Goal: Find contact information: Obtain details needed to contact an individual or organization

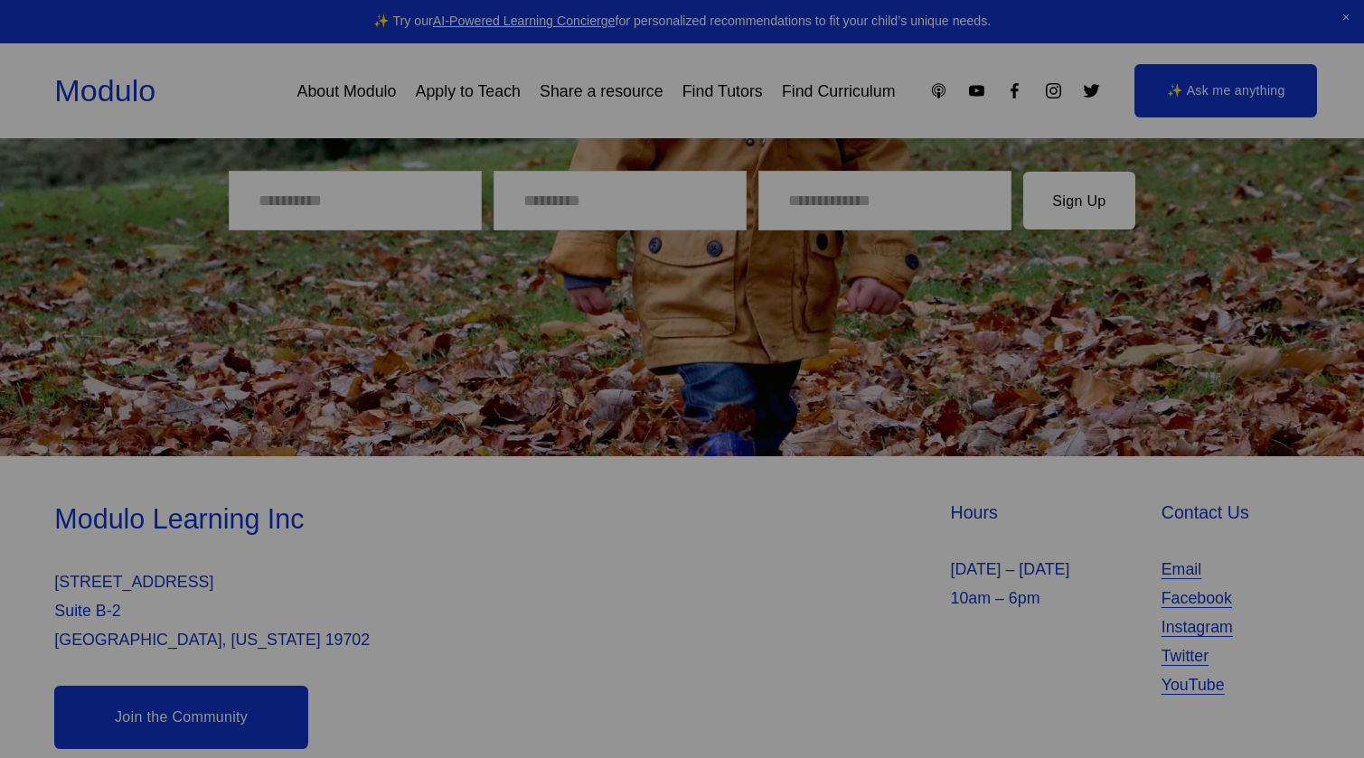
scroll to position [4033, 0]
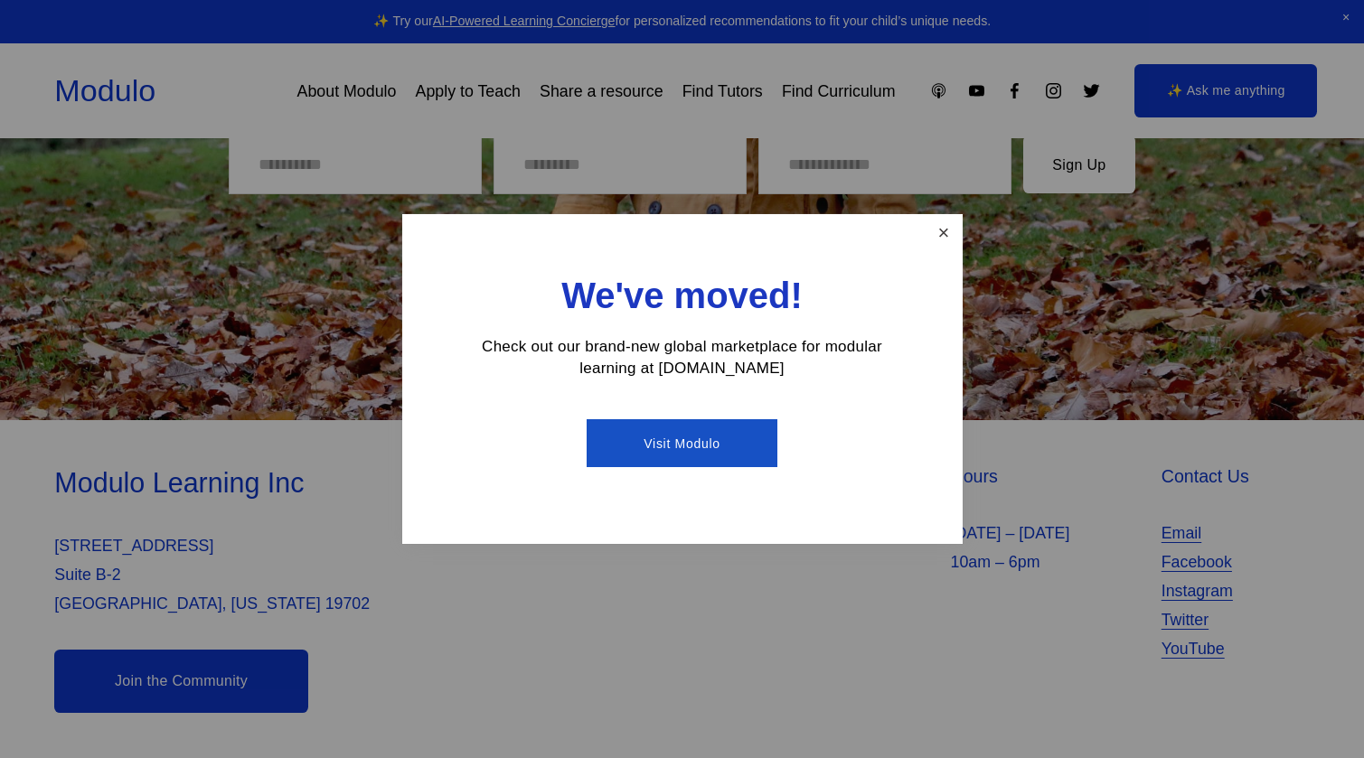
click at [936, 235] on link "Close" at bounding box center [943, 233] width 32 height 32
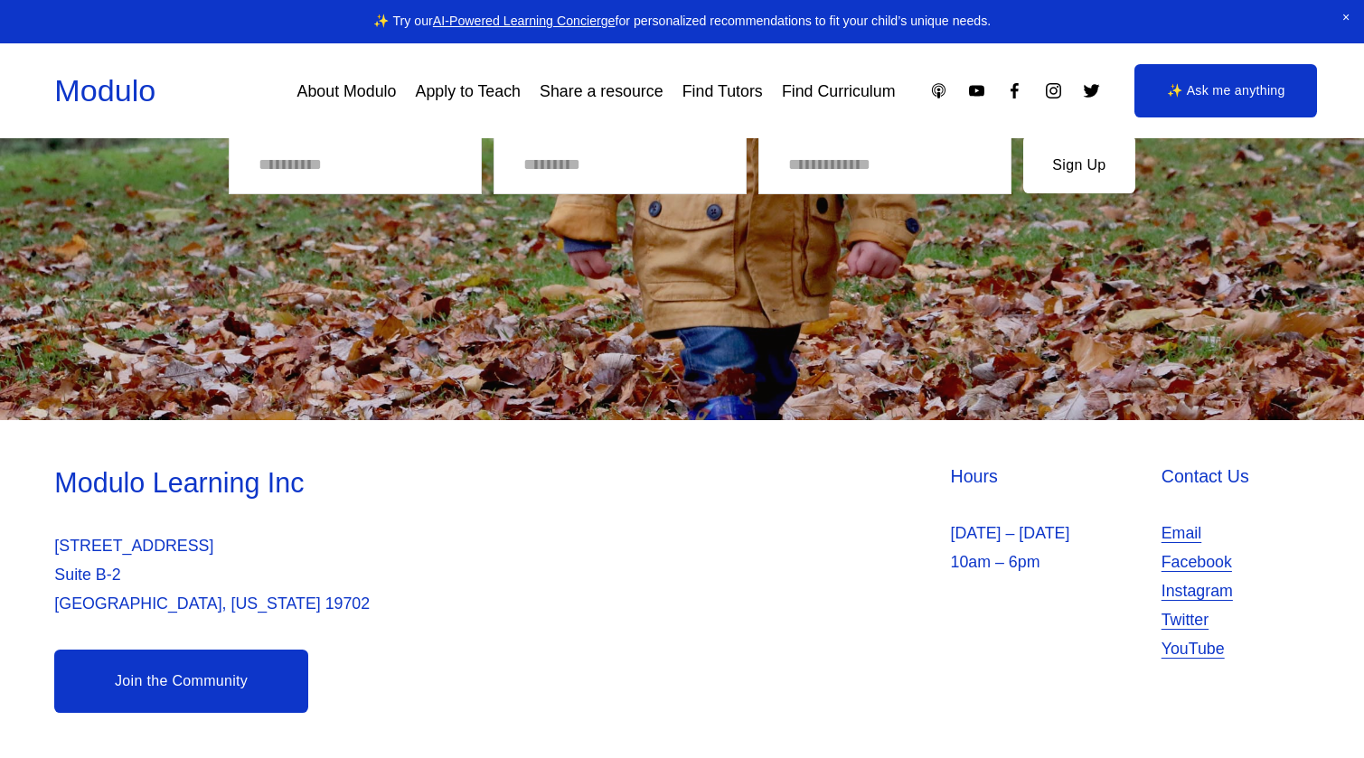
click at [79, 524] on div "Modulo Learning Inc [STREET_ADDRESS][US_STATE]" at bounding box center [365, 542] width 623 height 154
click at [58, 531] on p "[STREET_ADDRESS][US_STATE]" at bounding box center [365, 574] width 623 height 87
drag, startPoint x: 55, startPoint y: 538, endPoint x: 227, endPoint y: 542, distance: 171.8
click at [227, 542] on p "[STREET_ADDRESS][US_STATE]" at bounding box center [365, 574] width 623 height 87
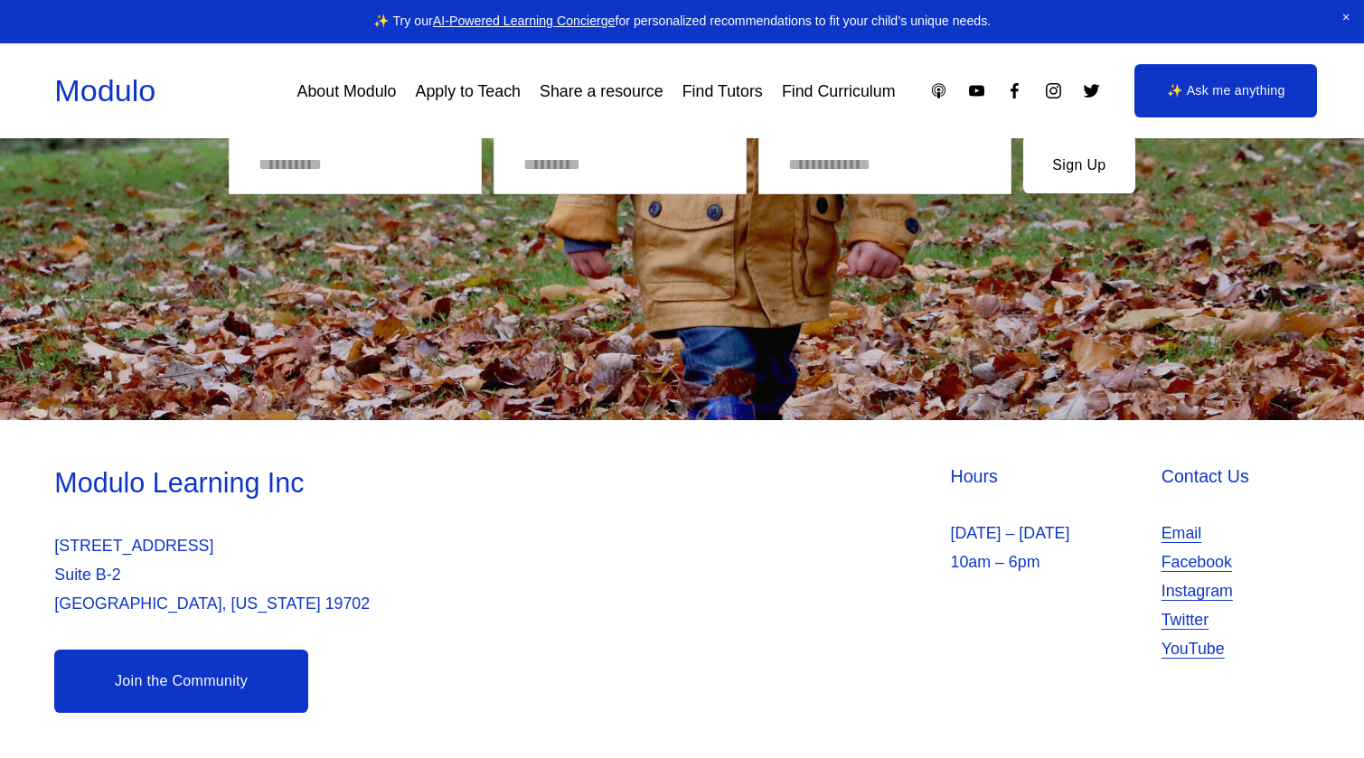
copy p "[STREET_ADDRESS]"
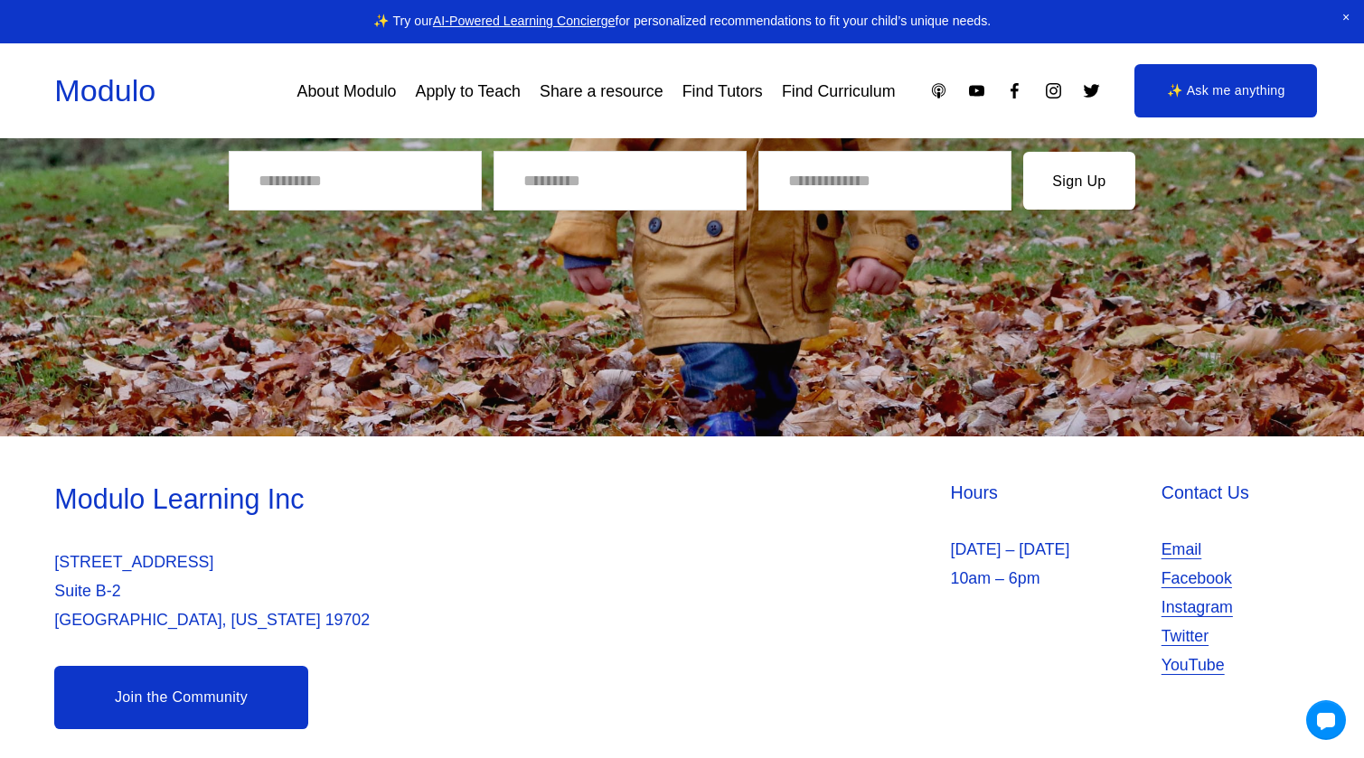
scroll to position [0, 0]
click at [94, 624] on p "[STREET_ADDRESS][US_STATE]" at bounding box center [365, 591] width 623 height 87
drag, startPoint x: 62, startPoint y: 598, endPoint x: 136, endPoint y: 597, distance: 74.1
click at [136, 597] on p "[STREET_ADDRESS][US_STATE]" at bounding box center [365, 591] width 623 height 87
click at [115, 597] on p "[STREET_ADDRESS][US_STATE]" at bounding box center [365, 591] width 623 height 87
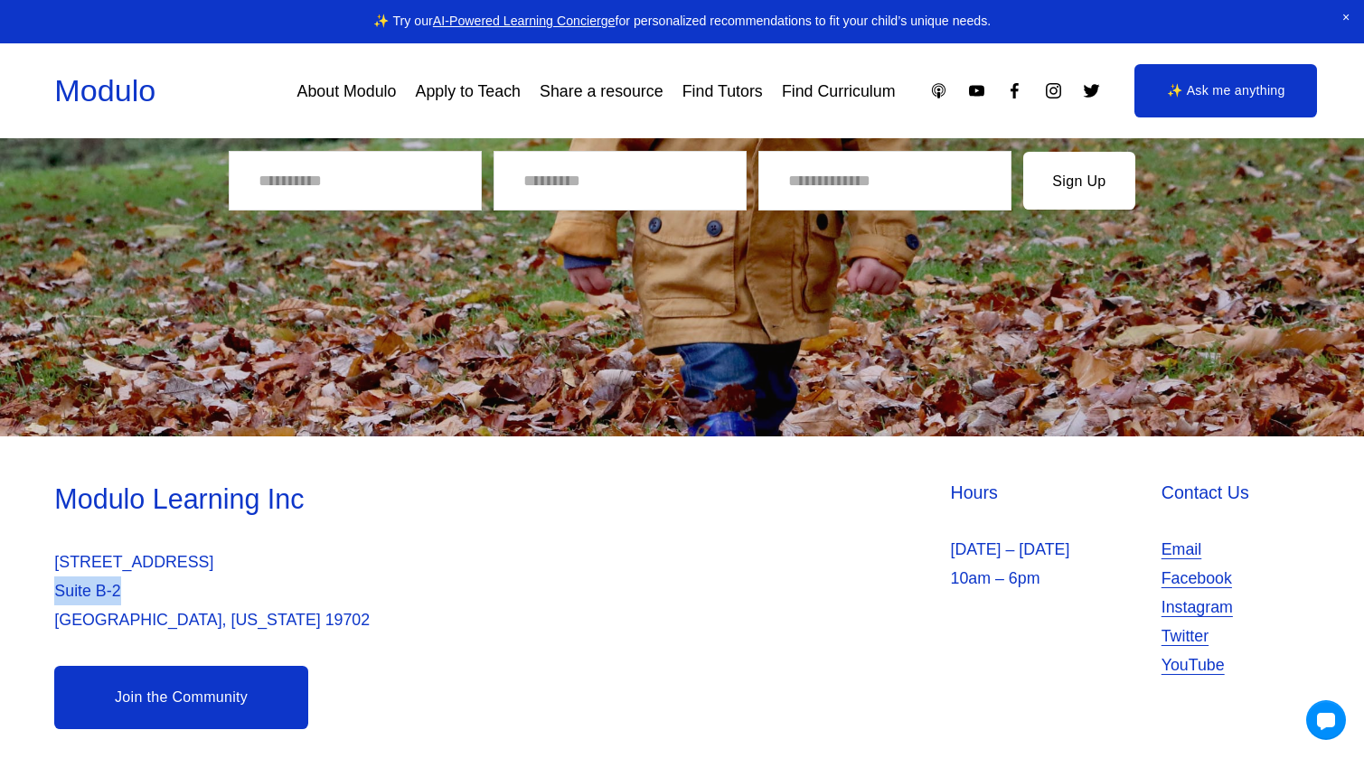
drag, startPoint x: 61, startPoint y: 594, endPoint x: 100, endPoint y: 594, distance: 39.8
click at [160, 594] on p "[STREET_ADDRESS][US_STATE]" at bounding box center [365, 591] width 623 height 87
drag, startPoint x: 100, startPoint y: 594, endPoint x: 193, endPoint y: 431, distance: 187.0
click at [193, 431] on div at bounding box center [682, 133] width 1364 height 607
drag, startPoint x: 134, startPoint y: 594, endPoint x: 78, endPoint y: 590, distance: 56.2
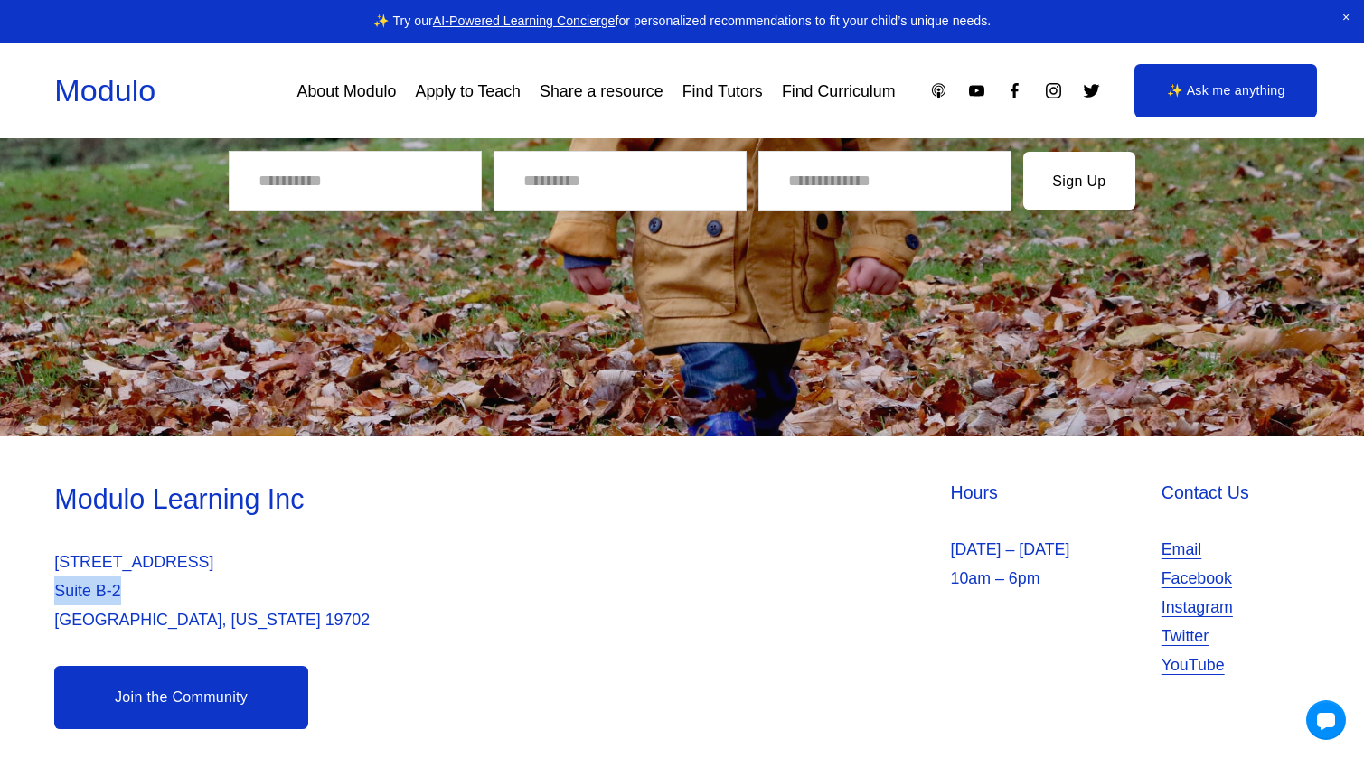
click at [28, 593] on div "Modulo Learning Inc [STREET_ADDRESS][US_STATE] Hours [DATE] – [DATE] 10am – 6pm…" at bounding box center [682, 605] width 1364 height 249
copy p "Suite B-2"
